Goal: Transaction & Acquisition: Purchase product/service

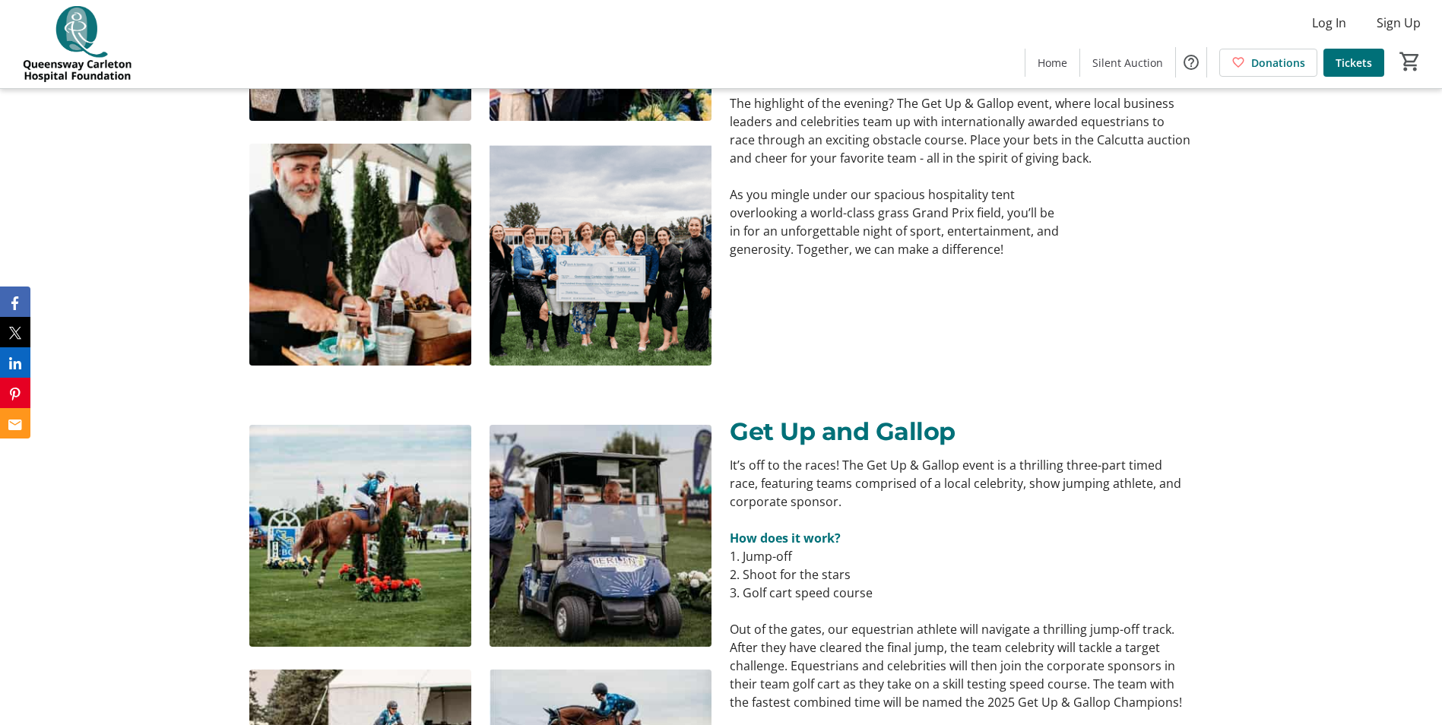
scroll to position [1900, 0]
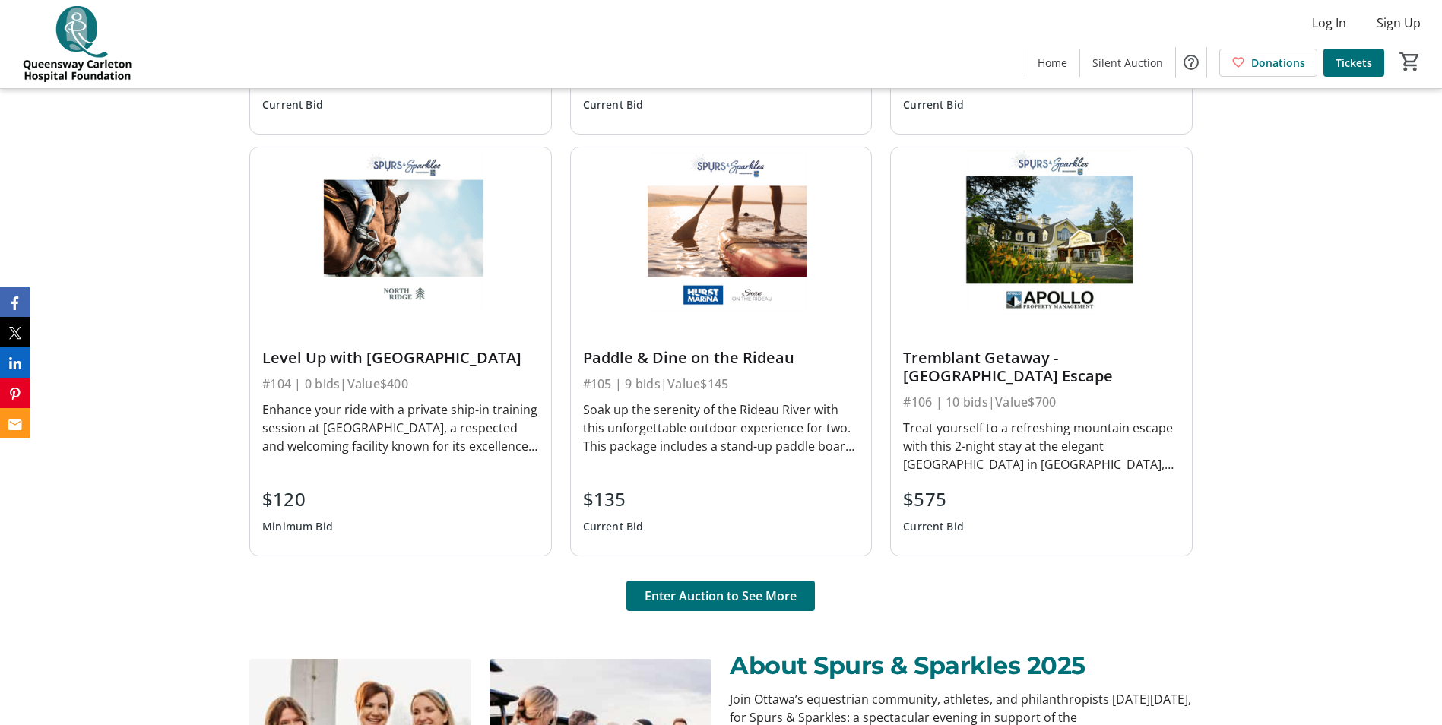
scroll to position [988, 0]
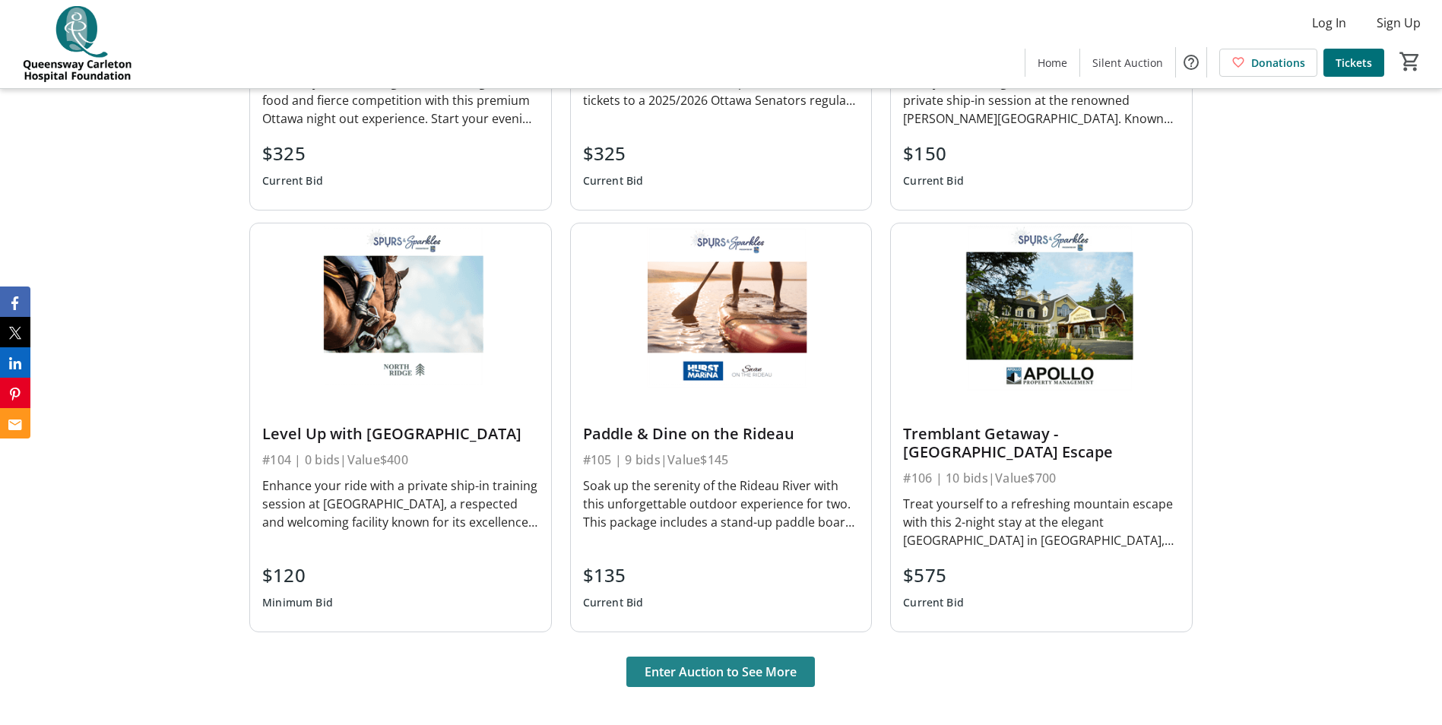
click at [726, 660] on span at bounding box center [720, 672] width 189 height 36
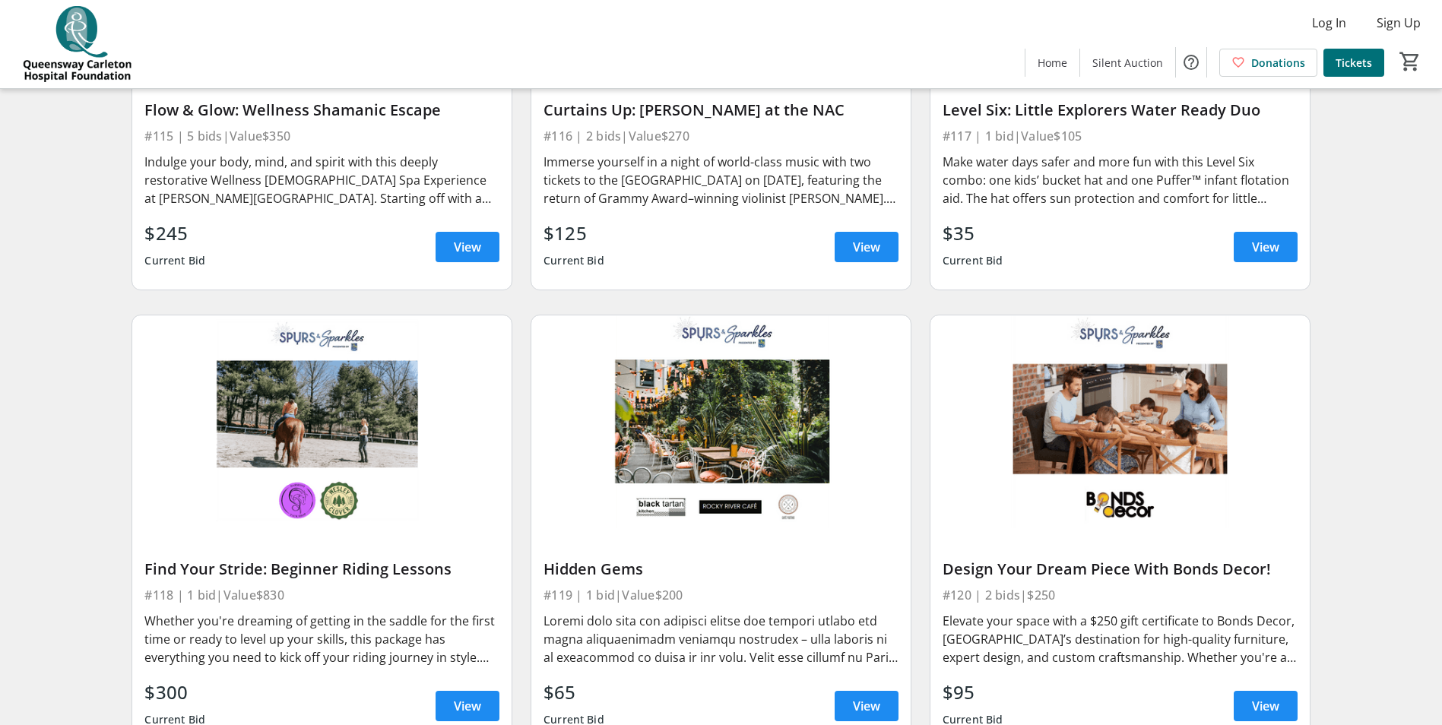
scroll to position [1976, 0]
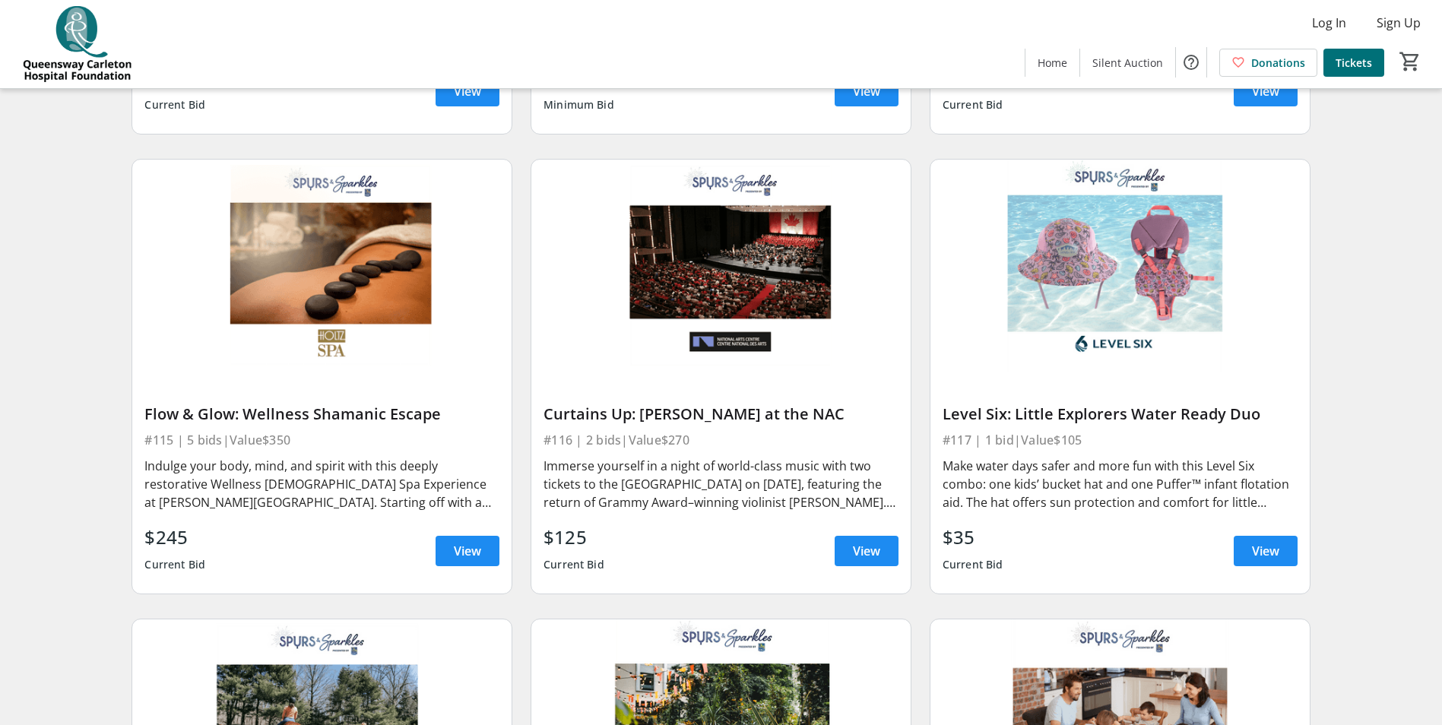
click at [1014, 429] on div "#117 | 1 bid | Value $105" at bounding box center [1120, 439] width 355 height 21
click at [1257, 542] on span "View" at bounding box center [1265, 551] width 27 height 18
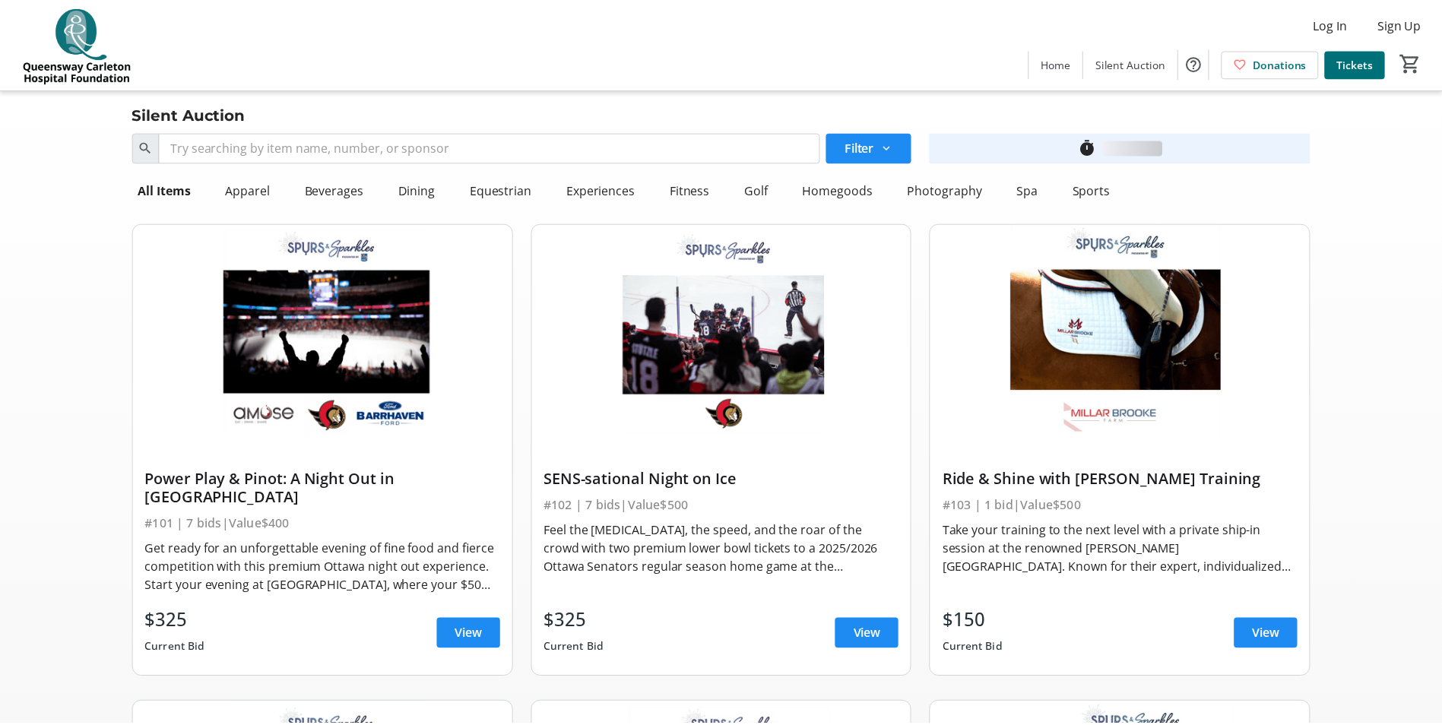
scroll to position [1976, 0]
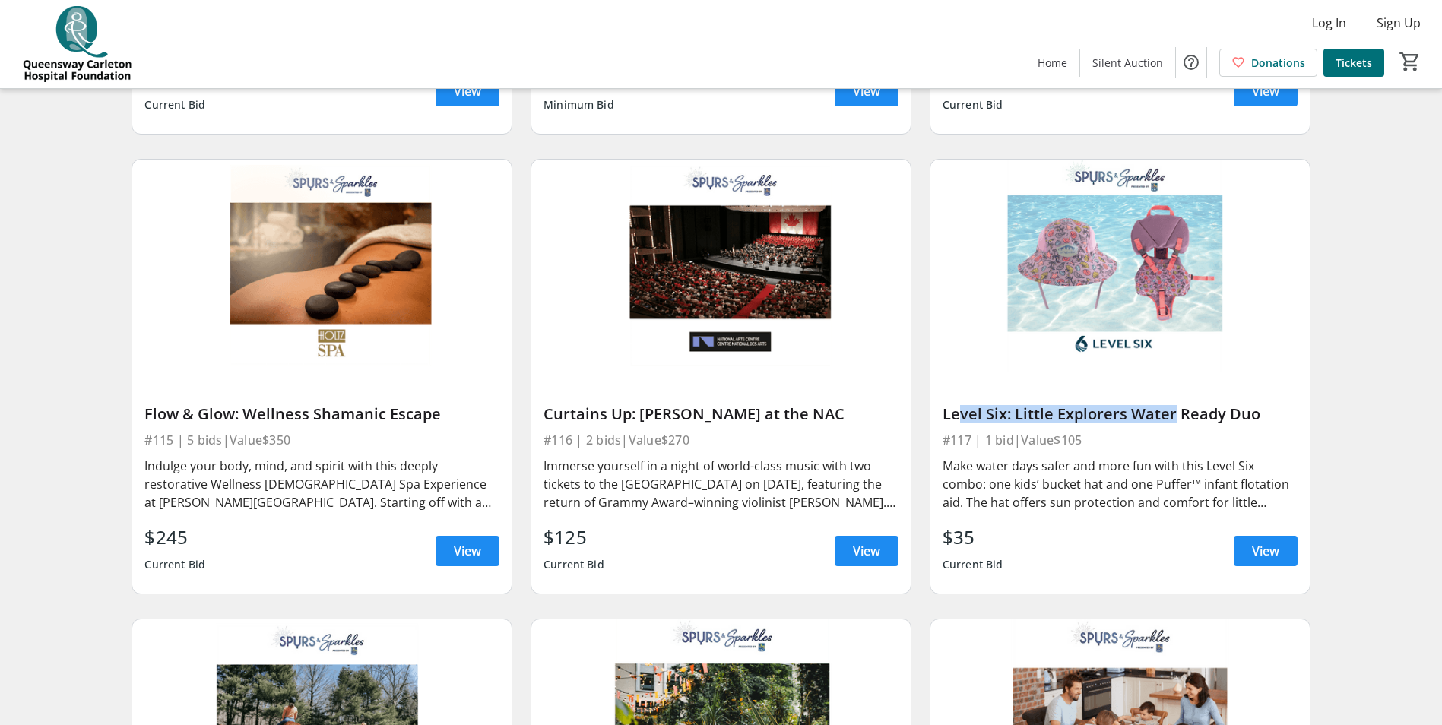
drag, startPoint x: 953, startPoint y: 396, endPoint x: 1164, endPoint y: 398, distance: 210.6
click at [1164, 405] on div "Level Six: Little Explorers Water Ready Duo" at bounding box center [1120, 414] width 355 height 18
drag, startPoint x: 1164, startPoint y: 398, endPoint x: 1137, endPoint y: 397, distance: 26.6
click at [1137, 405] on div "Level Six: Little Explorers Water Ready Duo" at bounding box center [1120, 414] width 355 height 18
drag, startPoint x: 943, startPoint y: 398, endPoint x: 1294, endPoint y: 396, distance: 350.4
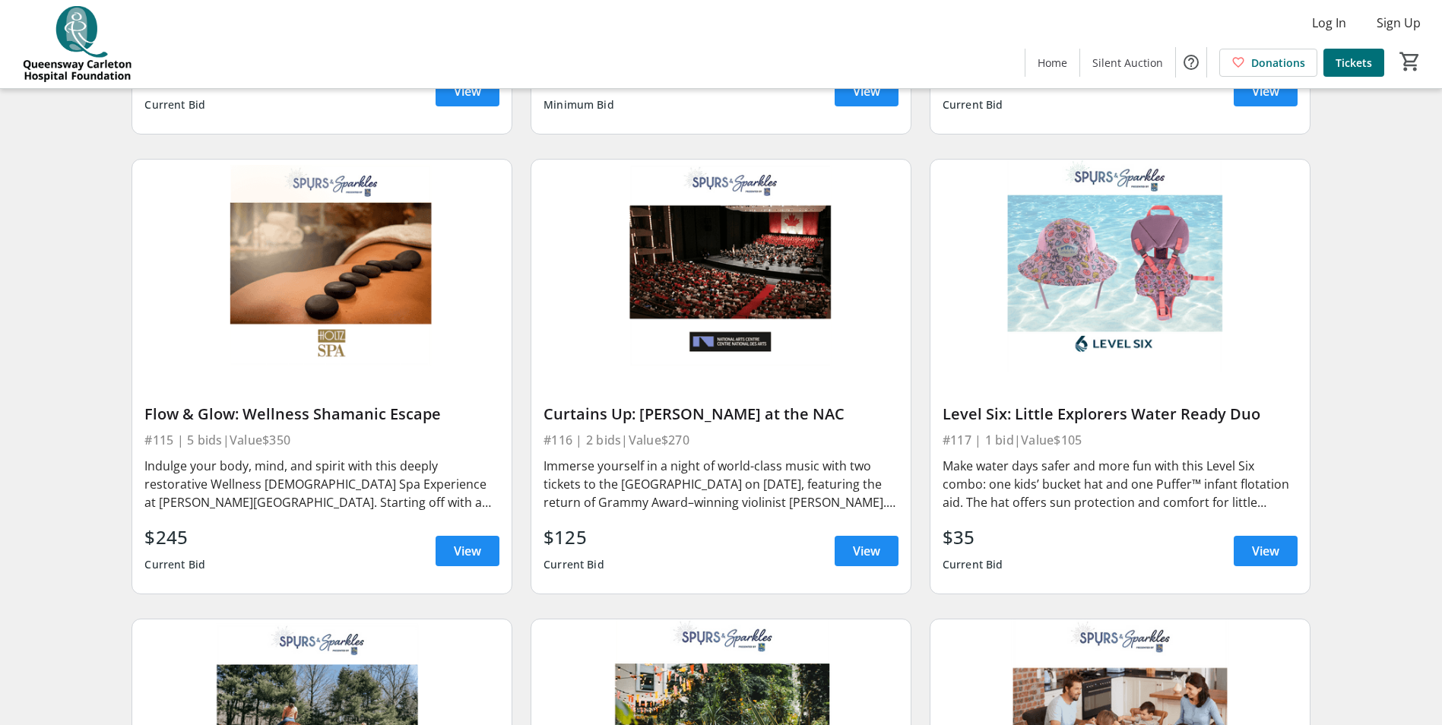
click at [1294, 405] on div "Level Six: Little Explorers Water Ready Duo" at bounding box center [1120, 414] width 355 height 18
copy div "Level Six: Little Explorers Water Ready Duo"
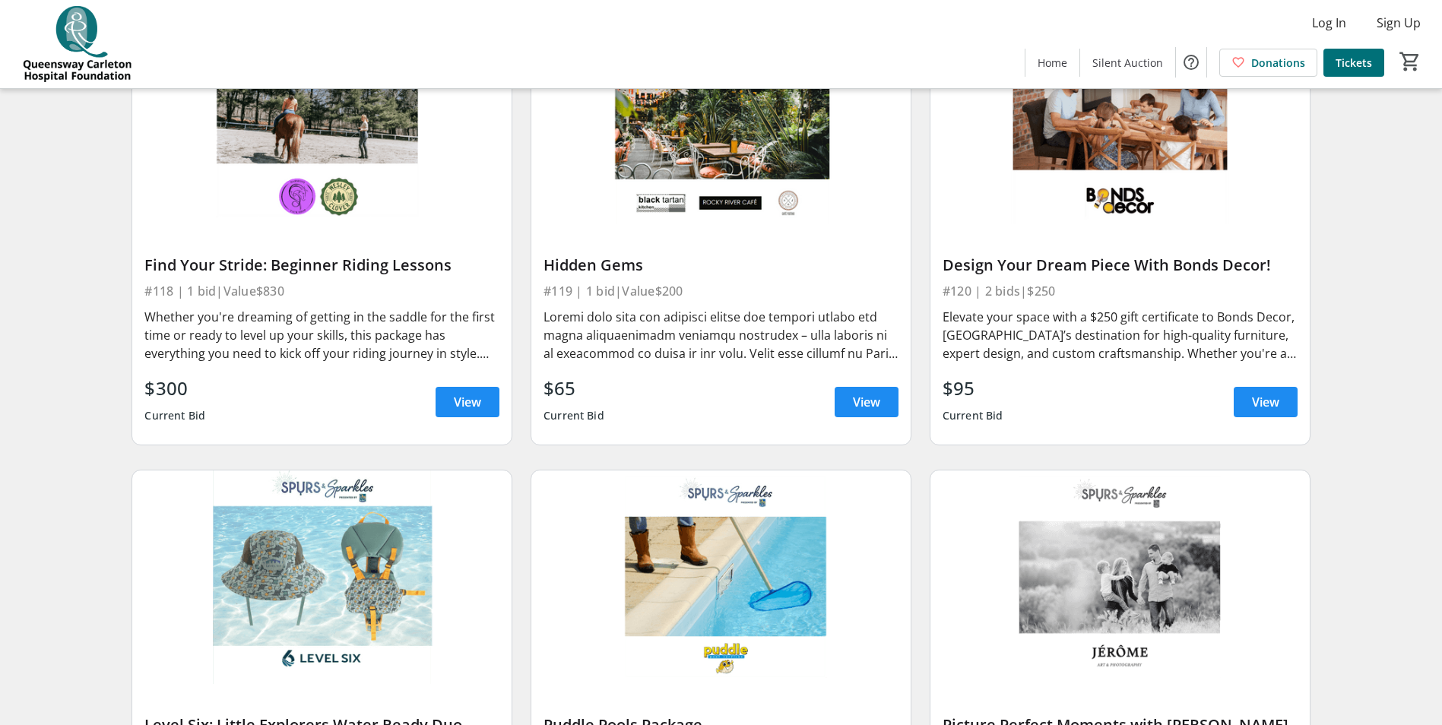
scroll to position [2508, 0]
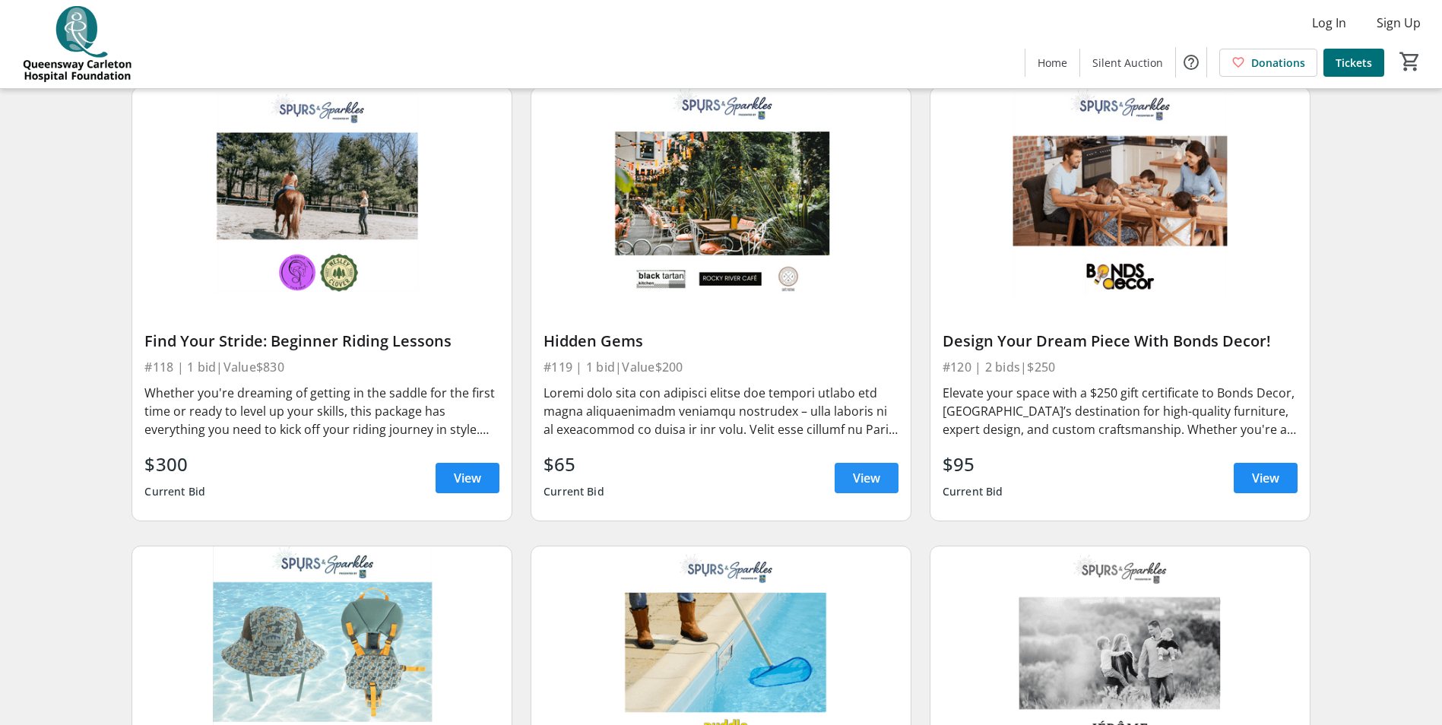
click at [851, 460] on span at bounding box center [867, 478] width 64 height 36
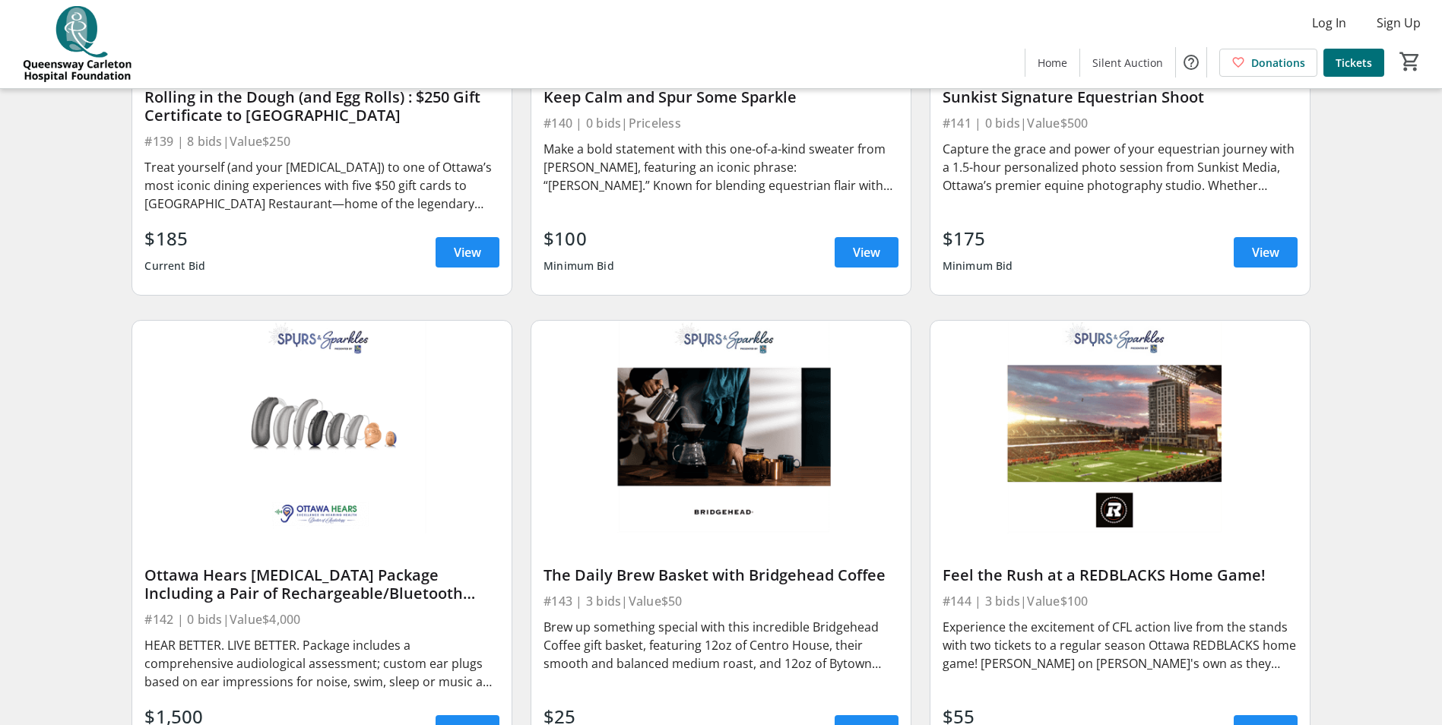
scroll to position [5893, 0]
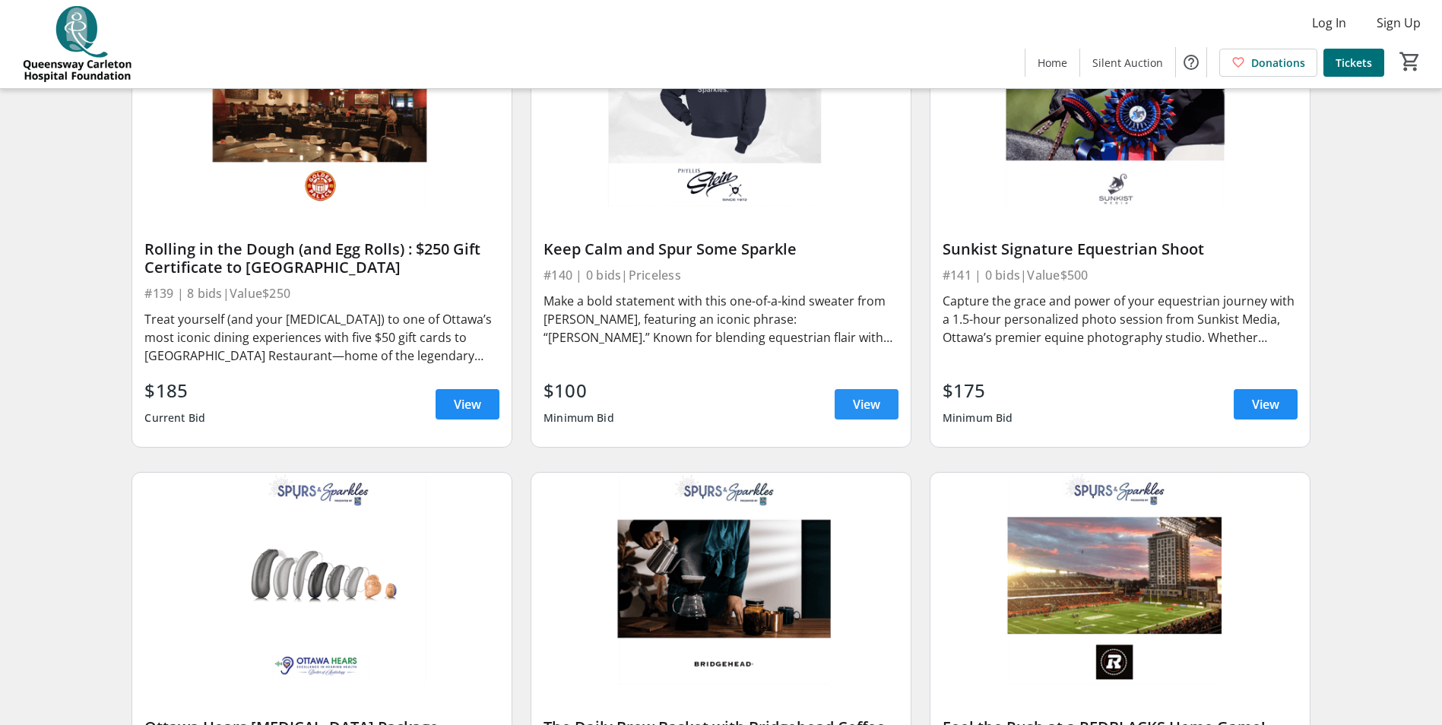
click at [862, 395] on span "View" at bounding box center [866, 404] width 27 height 18
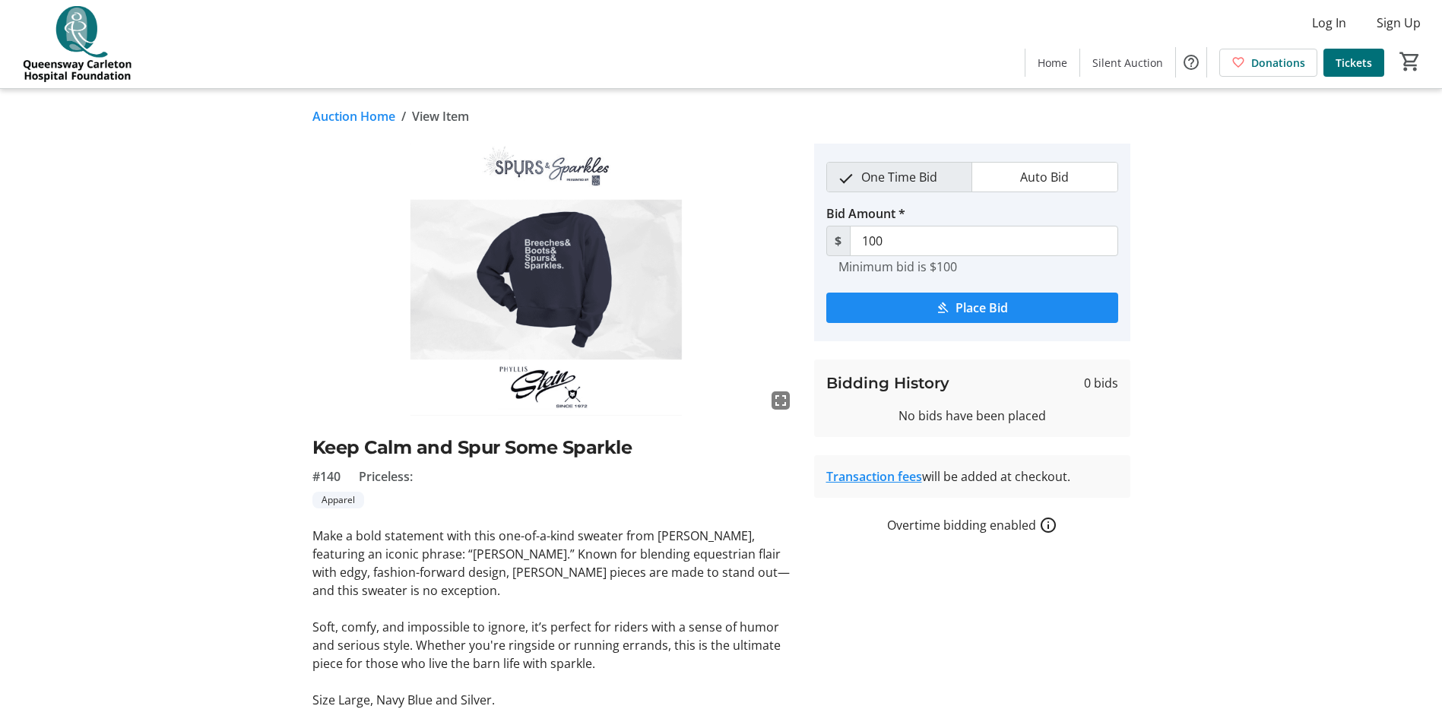
click at [508, 289] on img at bounding box center [553, 280] width 483 height 272
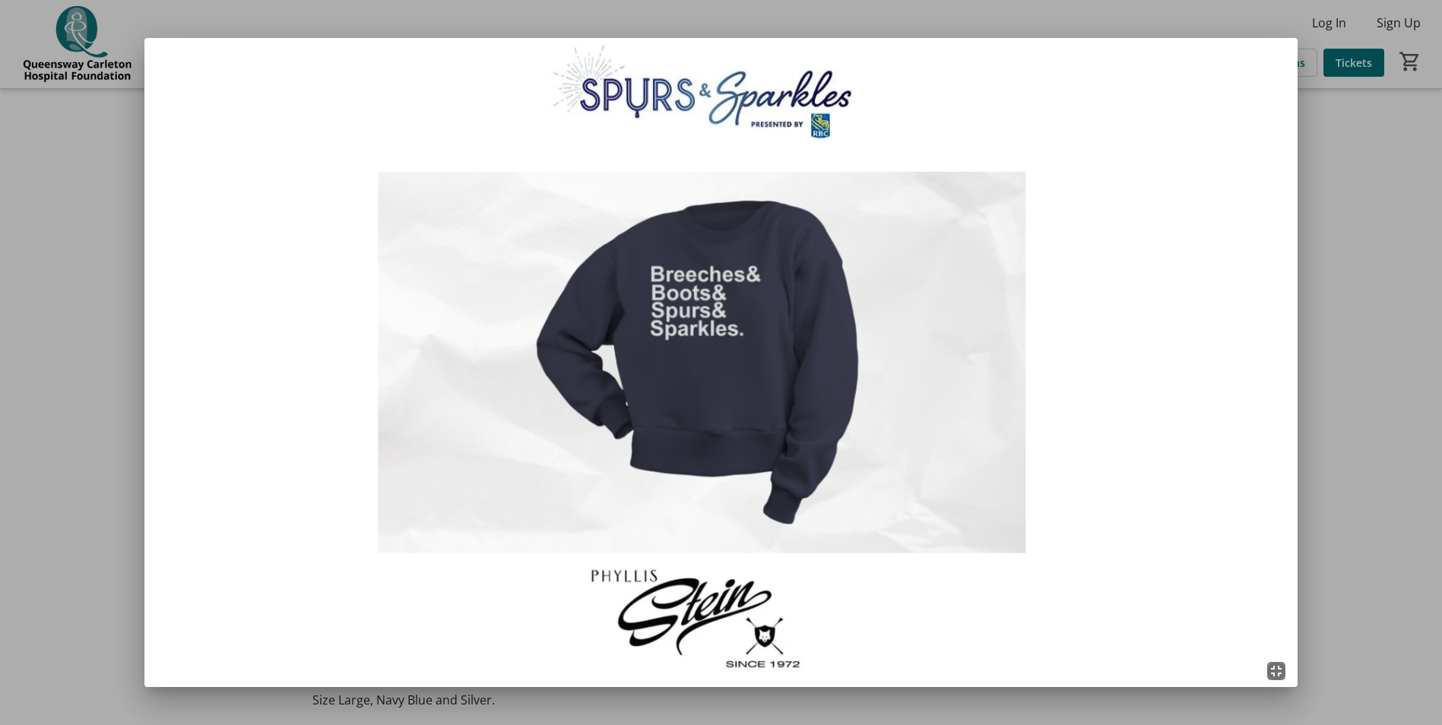
click at [1357, 347] on div at bounding box center [721, 362] width 1442 height 725
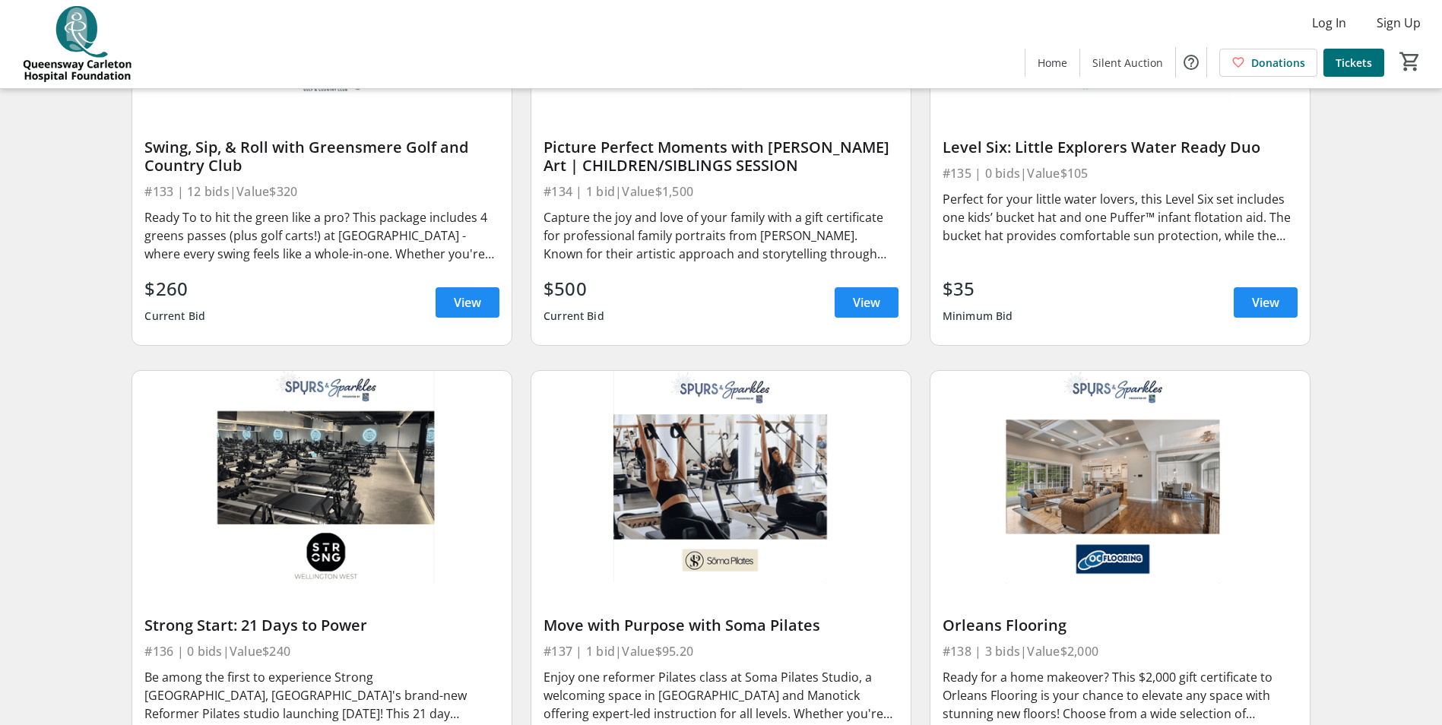
scroll to position [5133, 0]
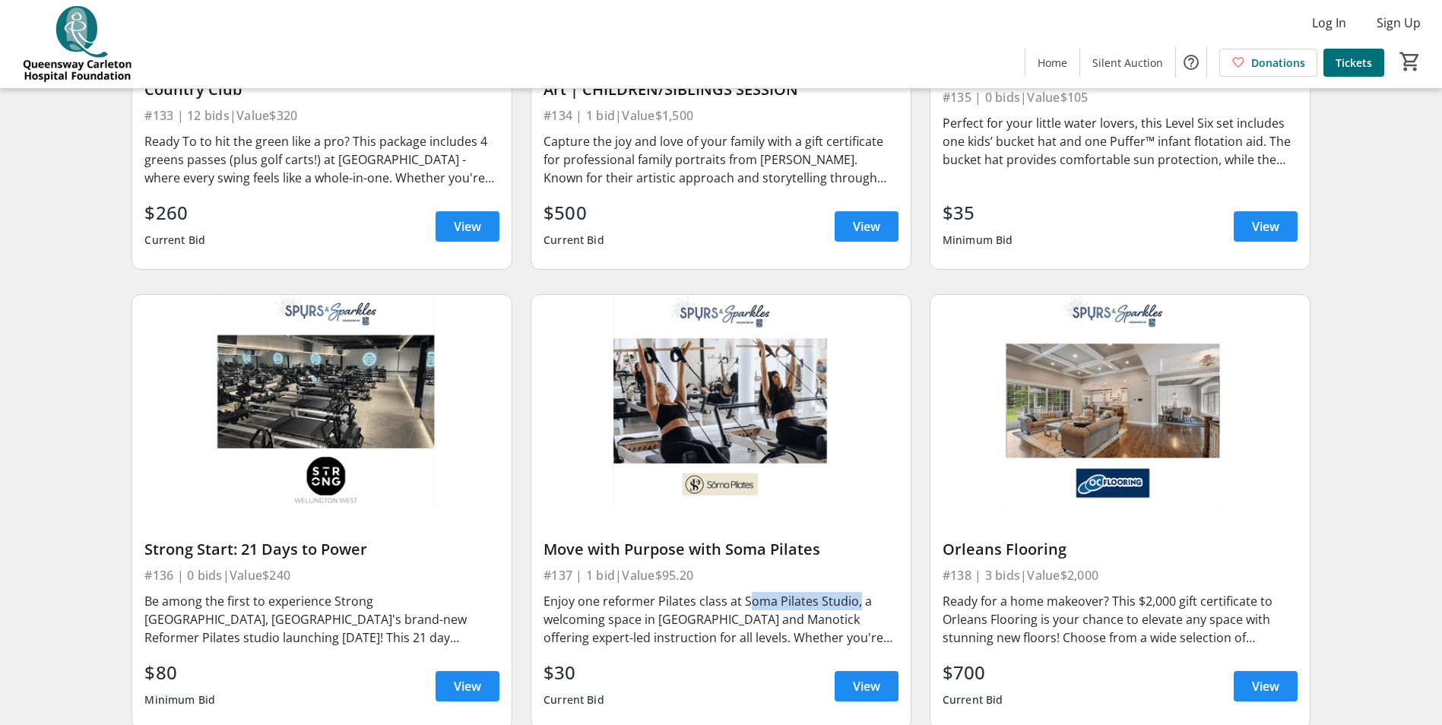
drag, startPoint x: 744, startPoint y: 582, endPoint x: 853, endPoint y: 580, distance: 108.7
click at [853, 592] on div "Enjoy one reformer Pilates class at Soma Pilates Studio, a welcoming space in […" at bounding box center [721, 619] width 355 height 55
copy div "Soma Pilates Studio"
